Goal: Information Seeking & Learning: Learn about a topic

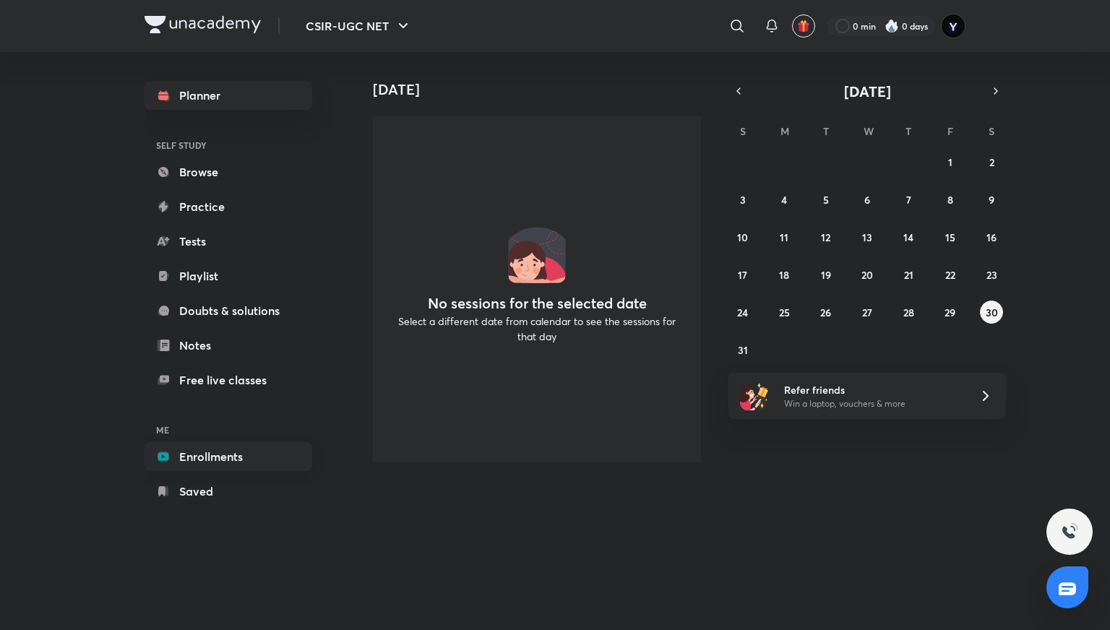
click at [205, 460] on link "Enrollments" at bounding box center [229, 456] width 168 height 29
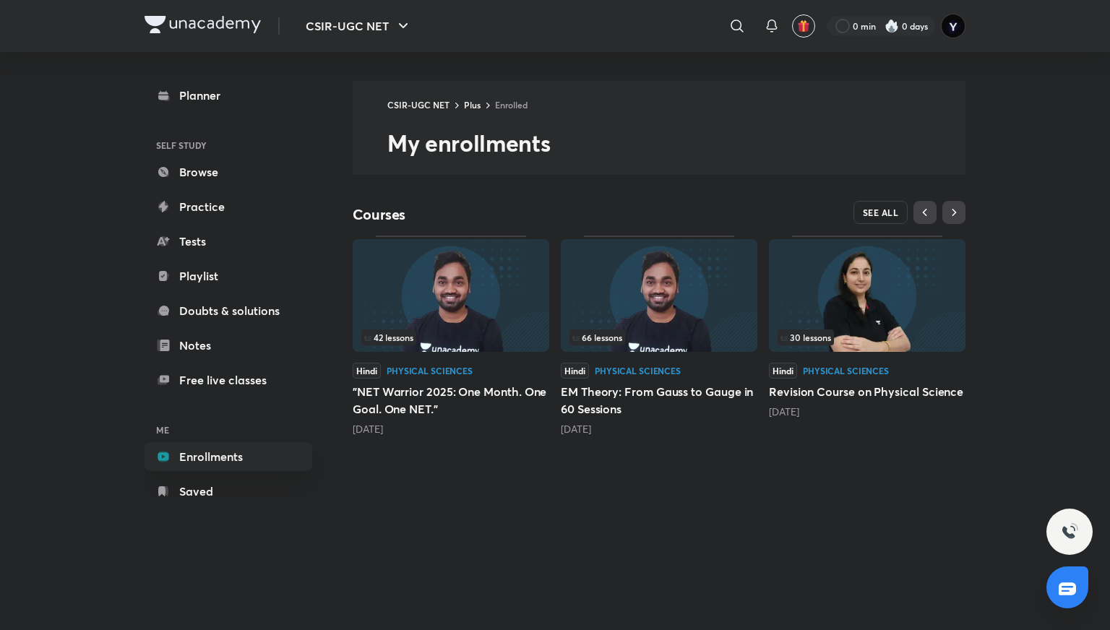
click at [889, 217] on span "SEE ALL" at bounding box center [881, 212] width 36 height 10
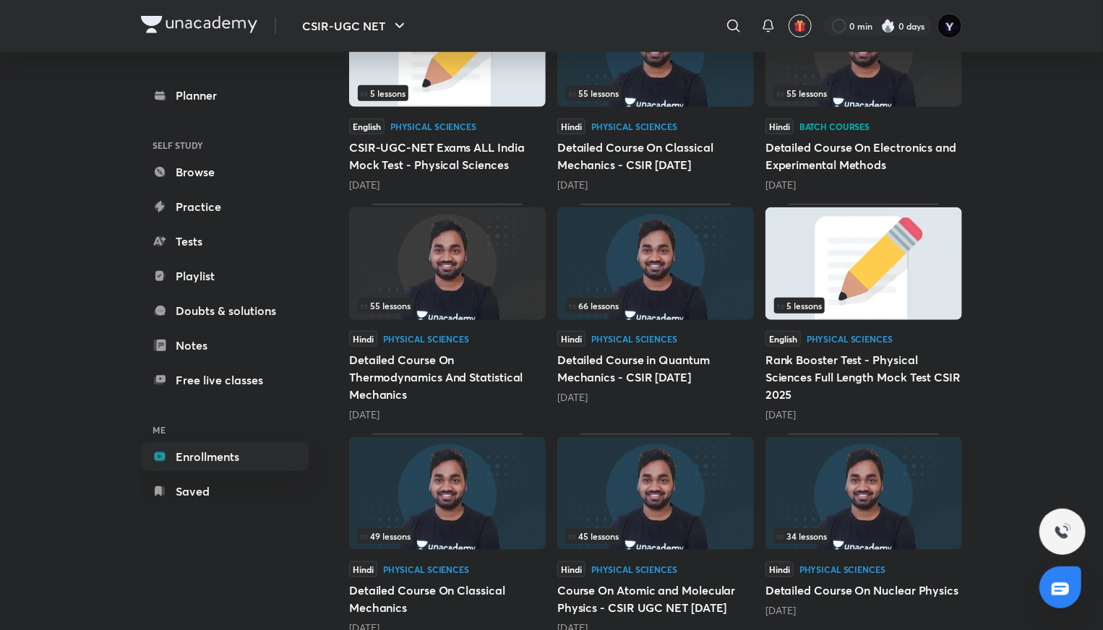
scroll to position [528, 0]
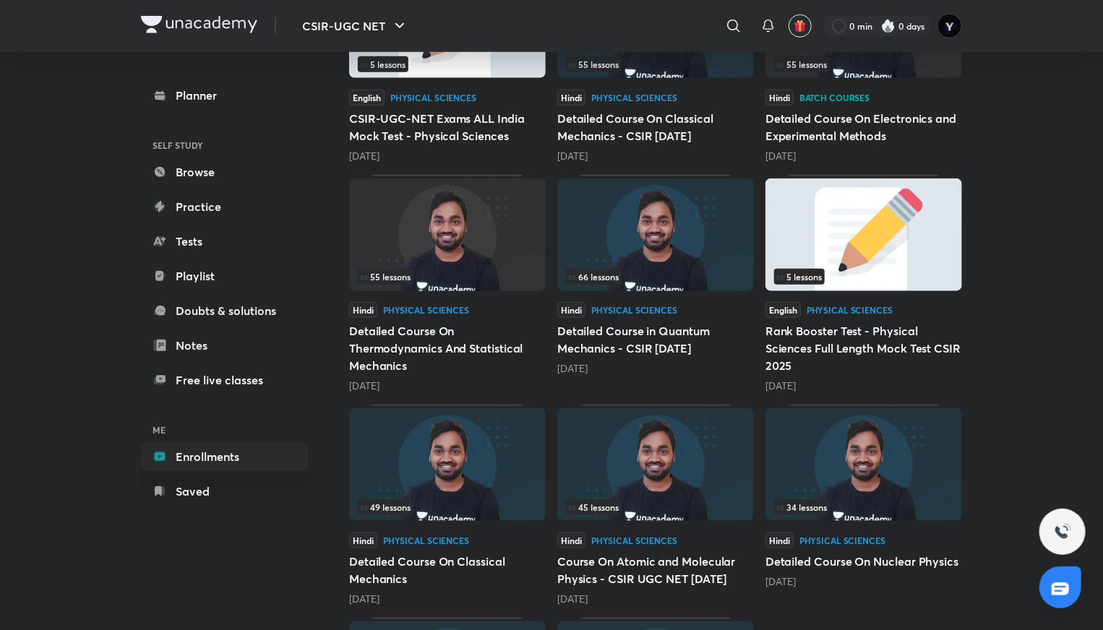
click at [877, 480] on img at bounding box center [864, 464] width 197 height 113
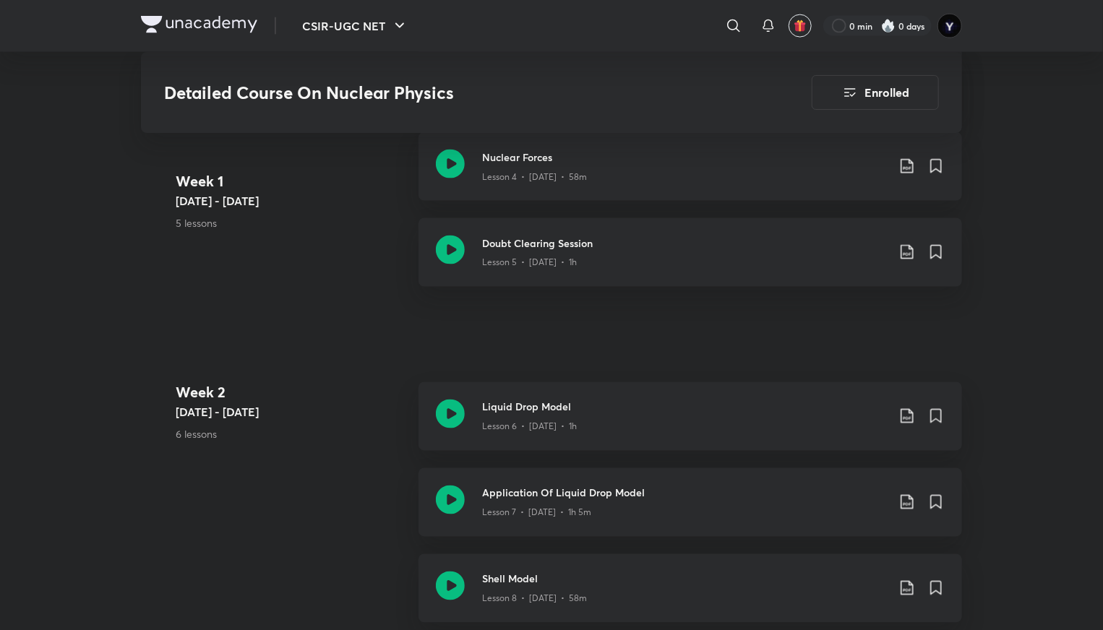
scroll to position [1123, 0]
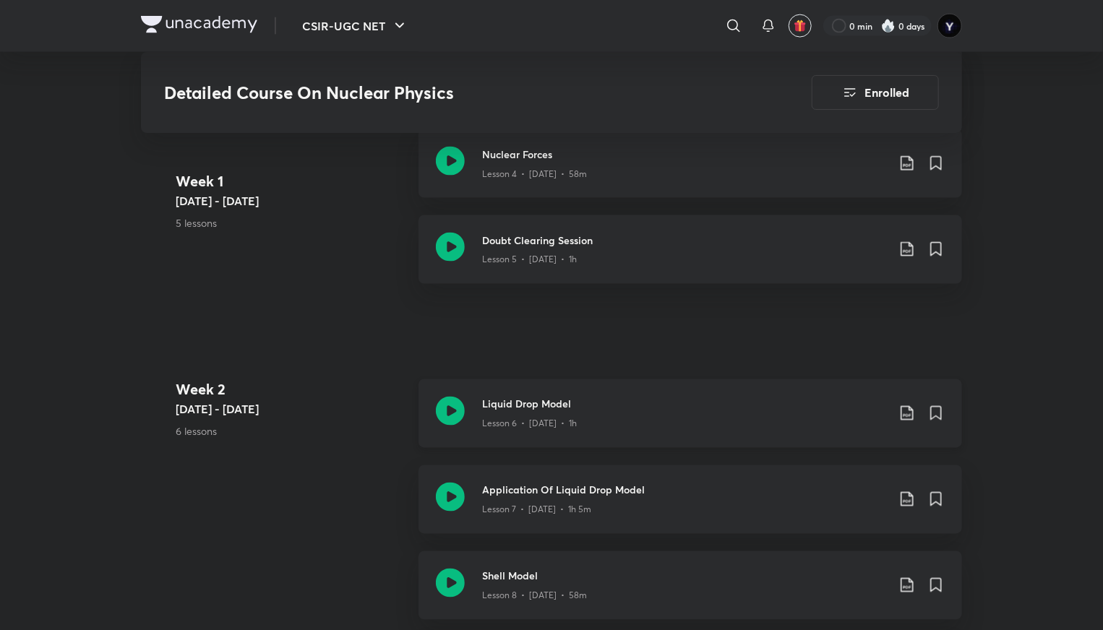
click at [655, 431] on div "Lesson 6 • [DATE] • 1h" at bounding box center [684, 421] width 405 height 19
